Goal: Information Seeking & Learning: Check status

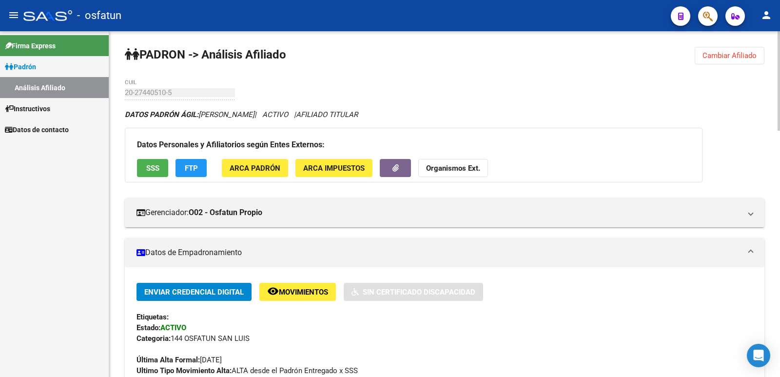
click at [726, 55] on span "Cambiar Afiliado" at bounding box center [729, 55] width 54 height 9
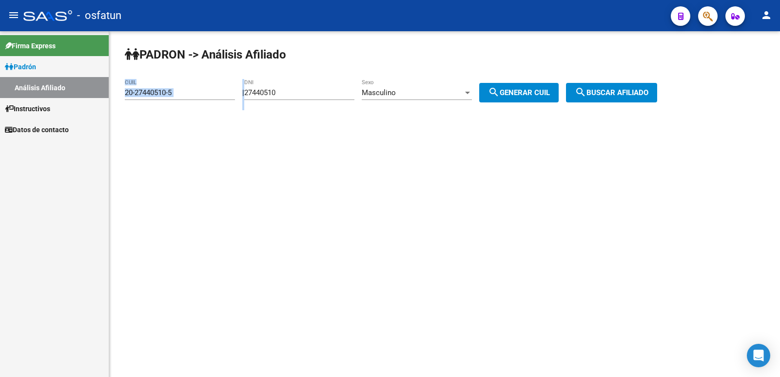
drag, startPoint x: 337, startPoint y: 86, endPoint x: 169, endPoint y: 86, distance: 168.1
click at [169, 88] on app-analisis-afiliado "PADRON -> Análisis Afiliado 20-27440510-5 CUIL | 27440510 DNI Masculino Sexo se…" at bounding box center [394, 92] width 539 height 9
drag, startPoint x: 313, startPoint y: 90, endPoint x: 246, endPoint y: 90, distance: 67.3
click at [245, 90] on div "| 27440510 DNI Masculino Sexo search Generar CUIL" at bounding box center [404, 92] width 324 height 9
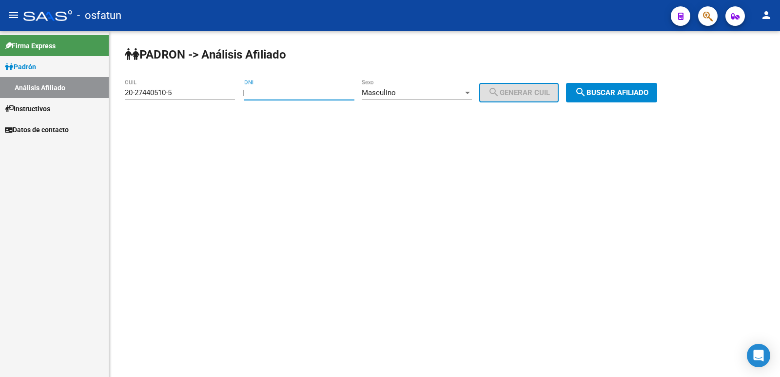
paste input "23752681"
type input "23752681"
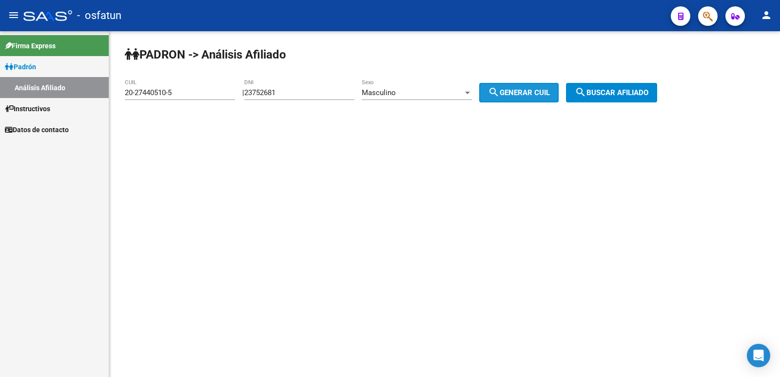
click at [544, 93] on span "search Generar CUIL" at bounding box center [519, 92] width 62 height 9
type input "20-23752681-4"
click at [619, 92] on span "search Buscar afiliado" at bounding box center [612, 92] width 74 height 9
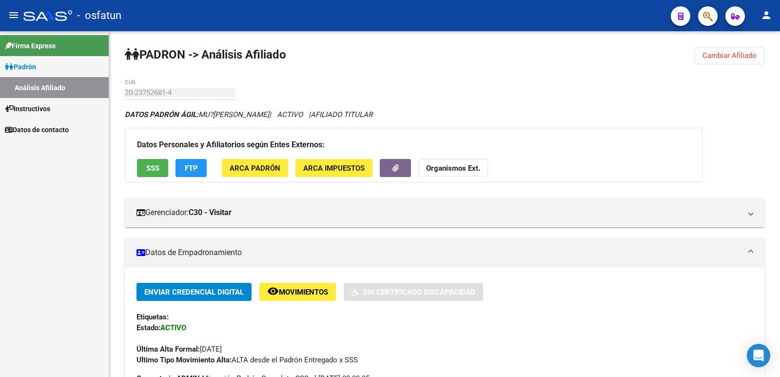
drag, startPoint x: 542, startPoint y: 185, endPoint x: 27, endPoint y: 274, distance: 522.8
click at [26, 275] on div "Firma Express Padrón Análisis Afiliado Instructivos Datos de contacto" at bounding box center [54, 204] width 109 height 346
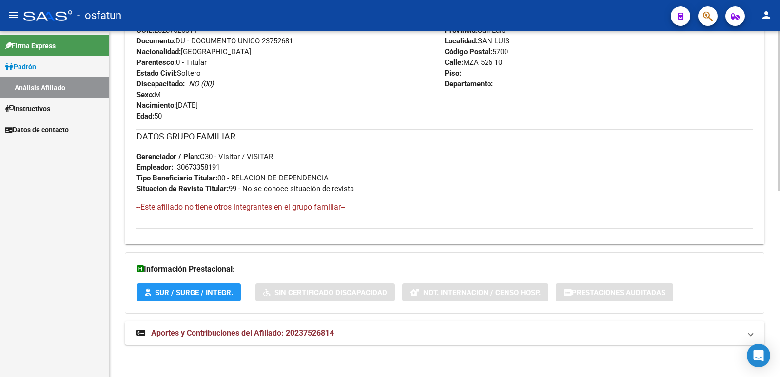
scroll to position [401, 0]
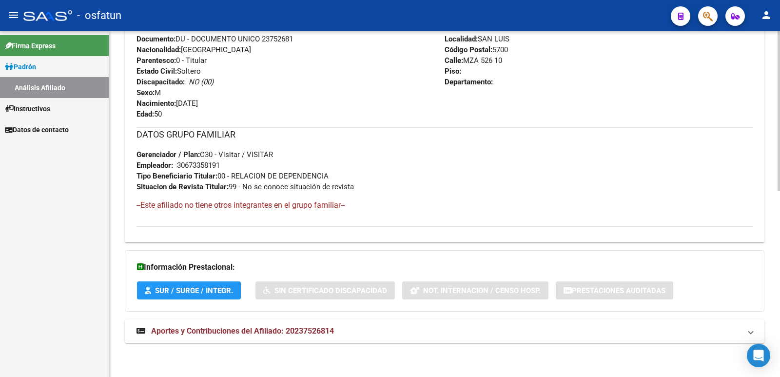
click at [264, 328] on span "Aportes y Contribuciones del Afiliado: 20237526814" at bounding box center [242, 330] width 183 height 9
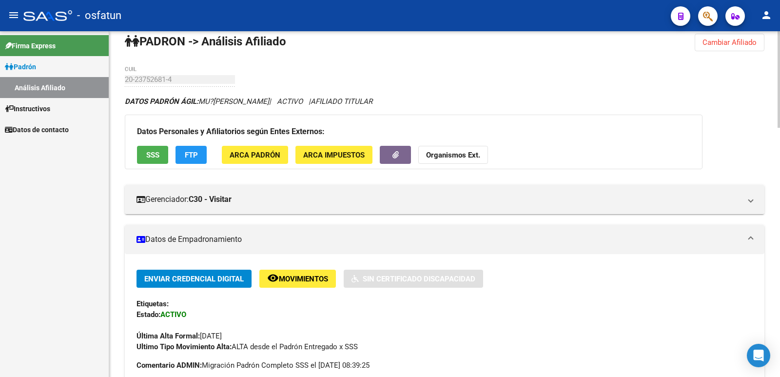
scroll to position [12, 0]
